Goal: Find specific page/section

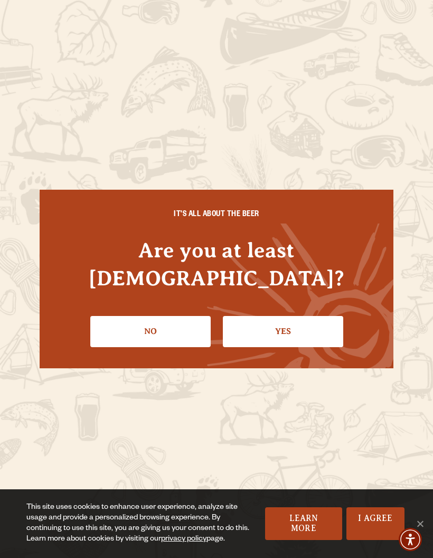
click at [262, 316] on link "Yes" at bounding box center [283, 331] width 120 height 31
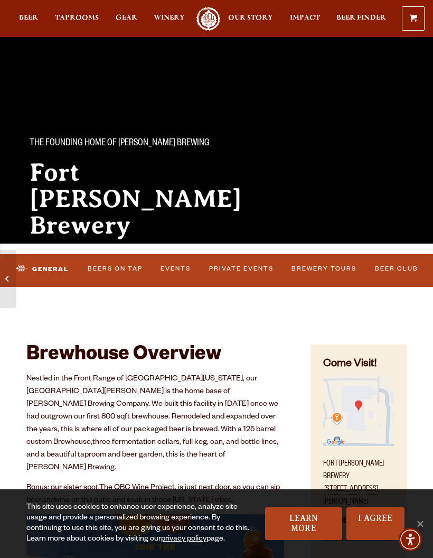
click at [376, 534] on link "I Agree" at bounding box center [375, 523] width 58 height 33
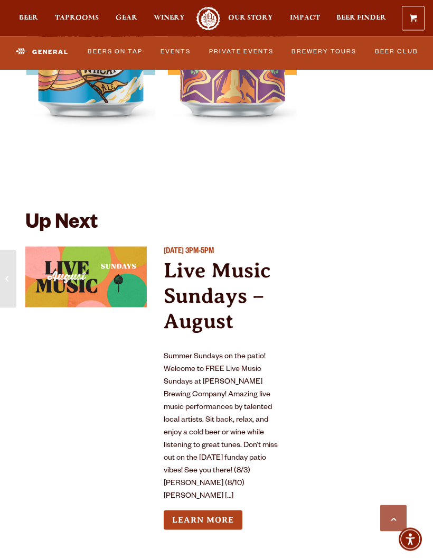
scroll to position [2501, 0]
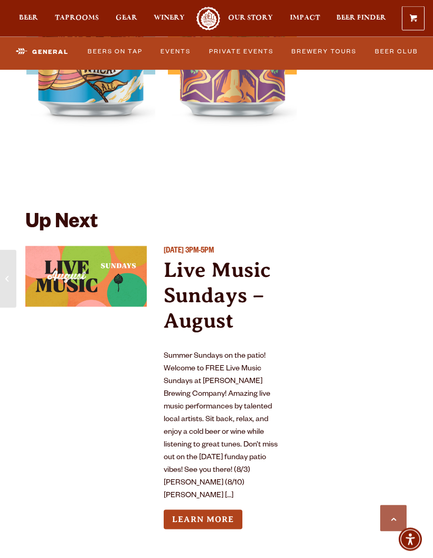
click at [164, 510] on link "Learn More" at bounding box center [203, 520] width 79 height 20
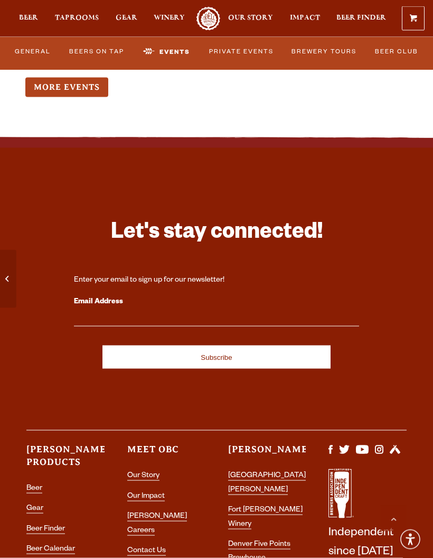
scroll to position [3270, 0]
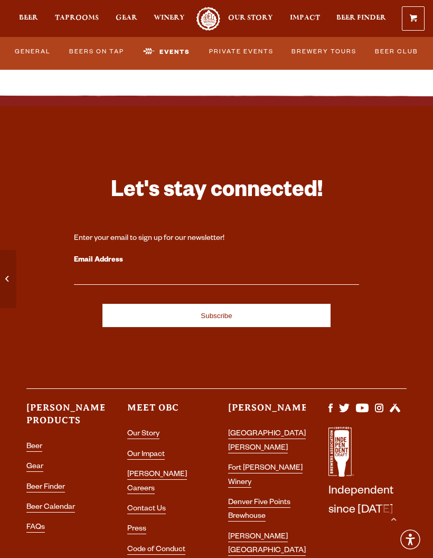
click at [30, 503] on link "Beer Calendar" at bounding box center [50, 507] width 49 height 9
